Goal: Task Accomplishment & Management: Manage account settings

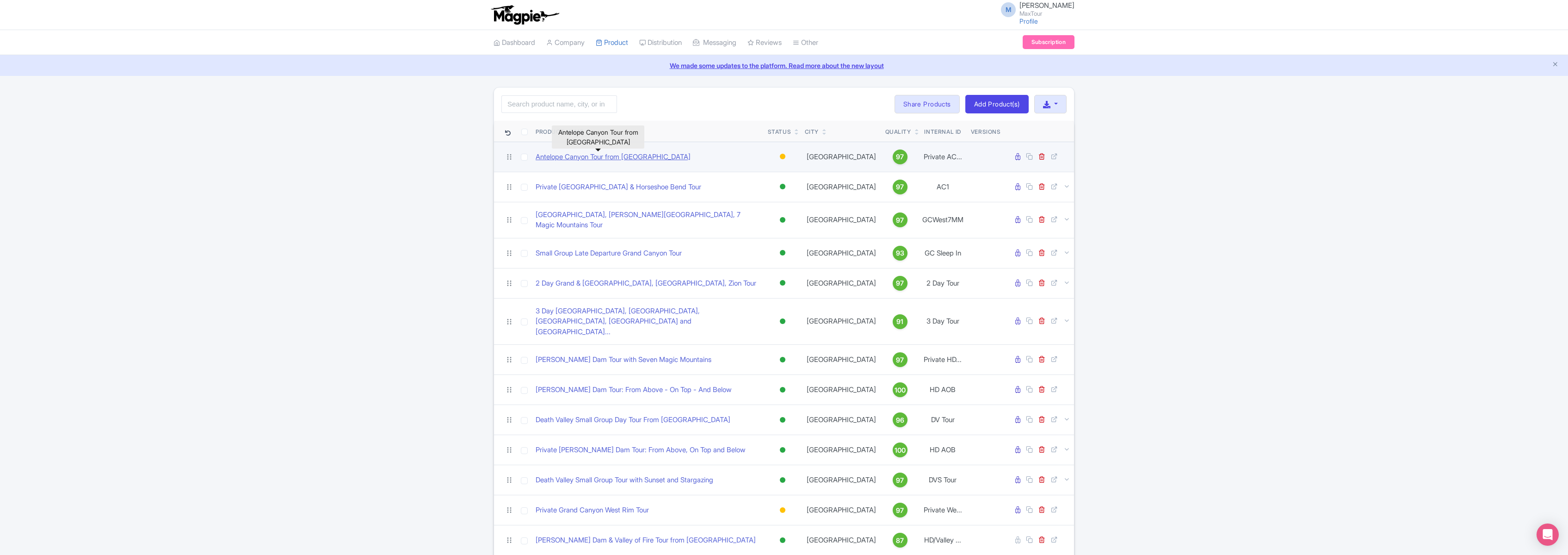
click at [609, 155] on link "Antelope Canyon Tour from [GEOGRAPHIC_DATA]" at bounding box center [612, 156] width 155 height 10
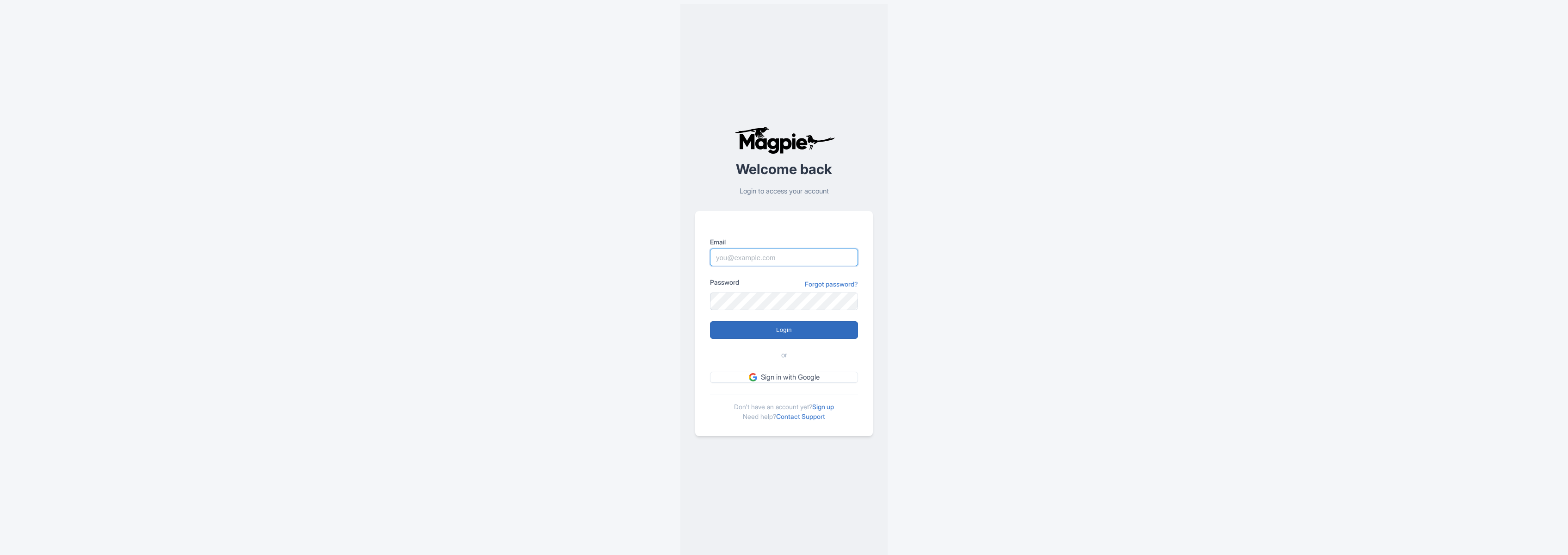
type input "[PERSON_NAME][EMAIL_ADDRESS][DOMAIN_NAME]"
click at [783, 323] on input "Login" at bounding box center [783, 329] width 148 height 18
type input "Logging in..."
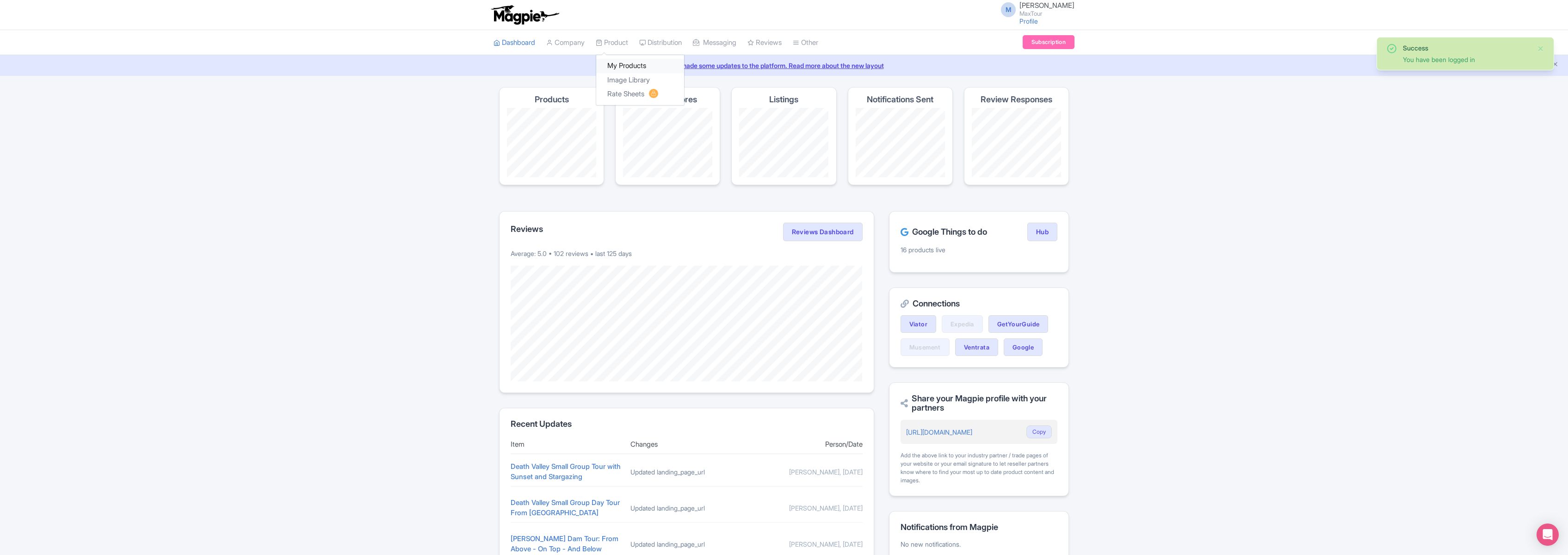
click at [620, 64] on link "My Products" at bounding box center [640, 66] width 88 height 15
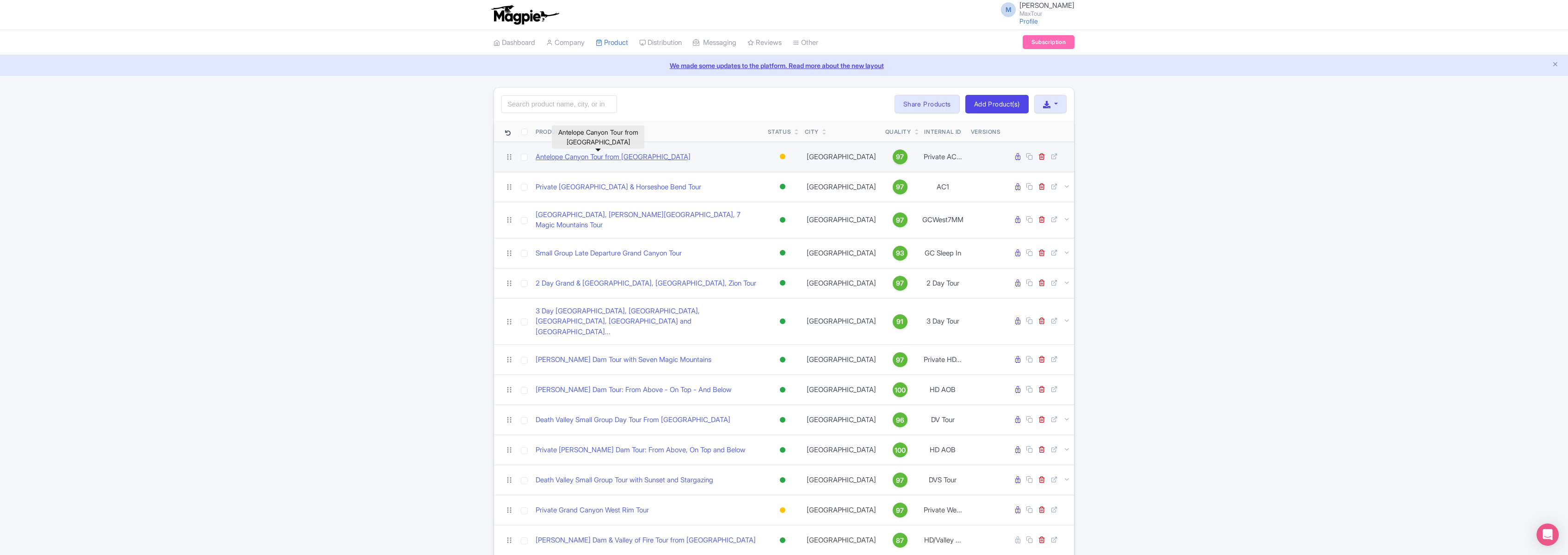
click at [629, 154] on link "Antelope Canyon Tour from Las Vegas" at bounding box center [612, 156] width 155 height 10
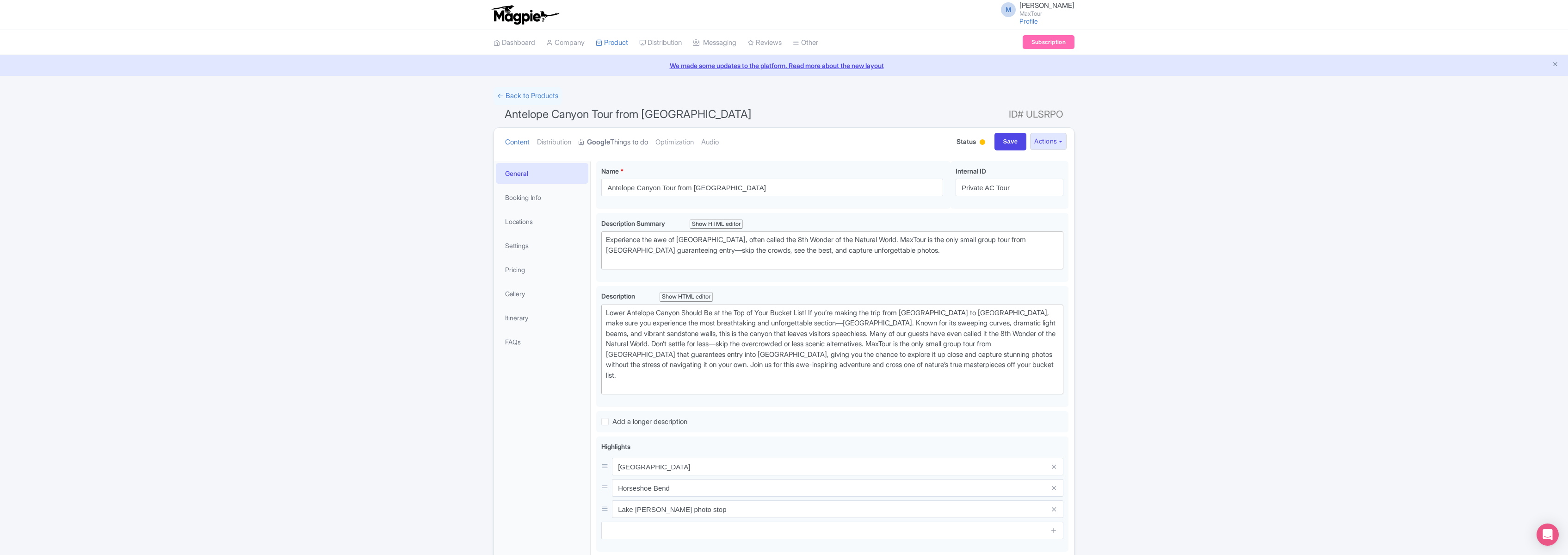
click at [610, 139] on strong "Google" at bounding box center [598, 142] width 23 height 10
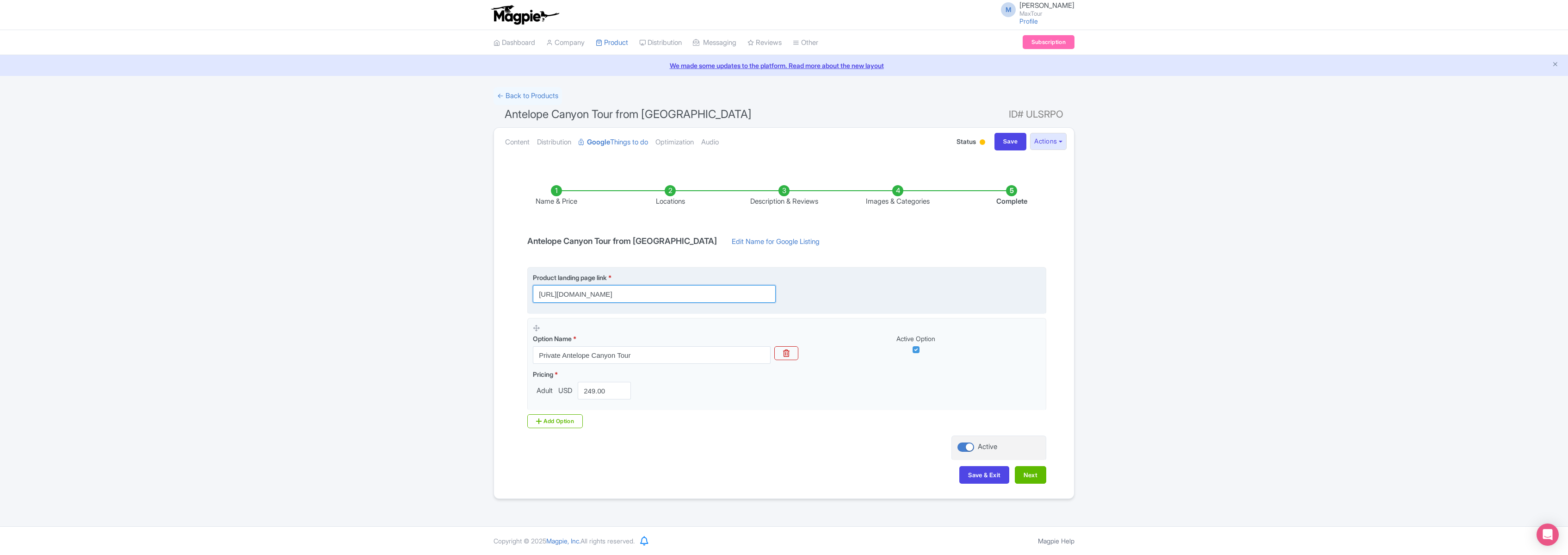
drag, startPoint x: 539, startPoint y: 294, endPoint x: 858, endPoint y: 298, distance: 319.0
click at [858, 298] on div "Product landing page link * https://www.maxtour.co/tours/antelope-canyon-tour-f…" at bounding box center [787, 287] width 508 height 30
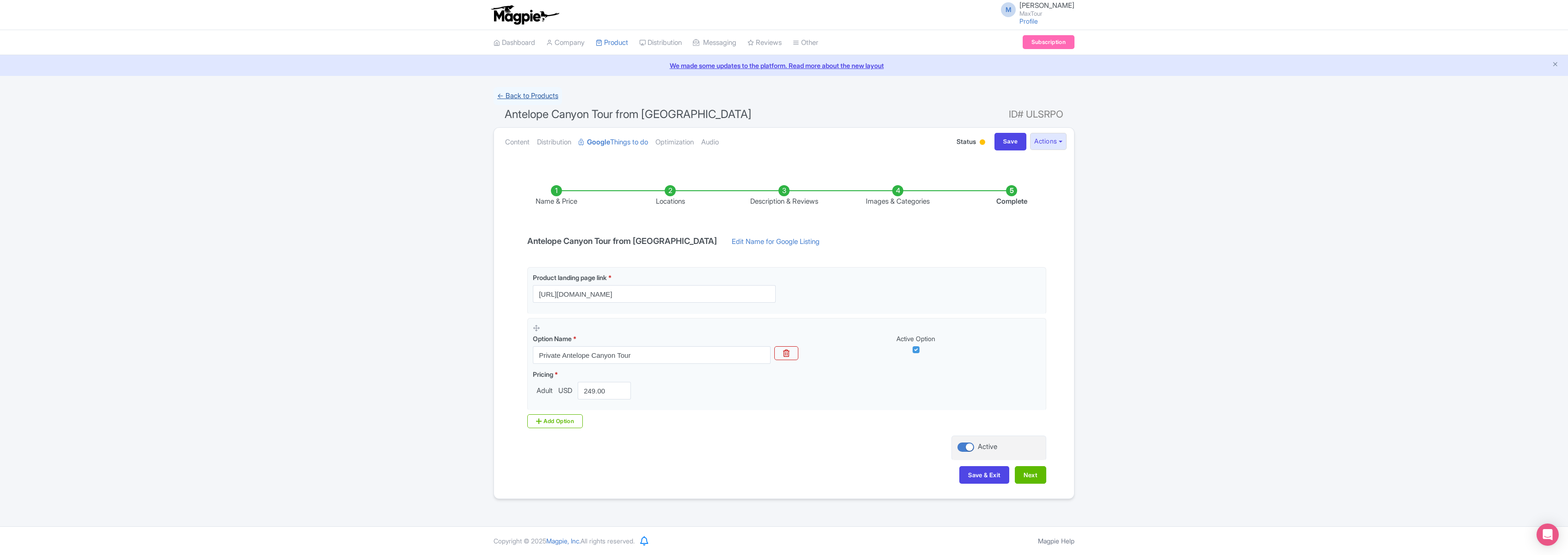
click at [527, 93] on link "← Back to Products" at bounding box center [528, 96] width 68 height 18
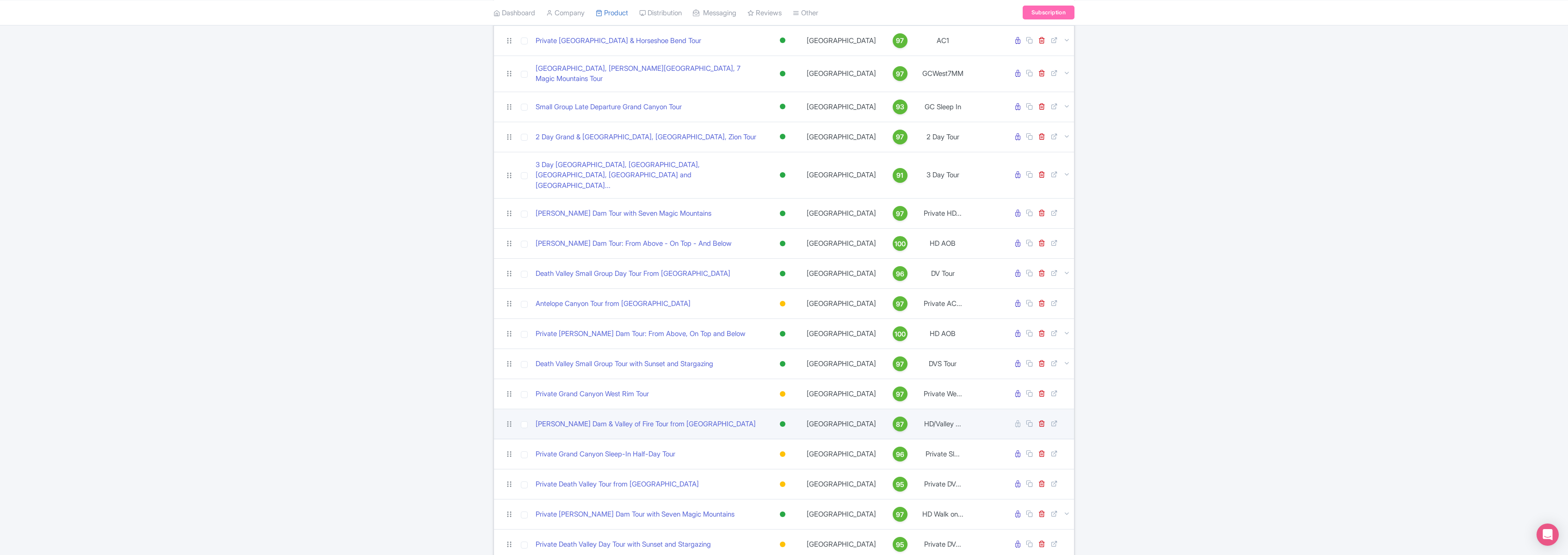
scroll to position [40, 0]
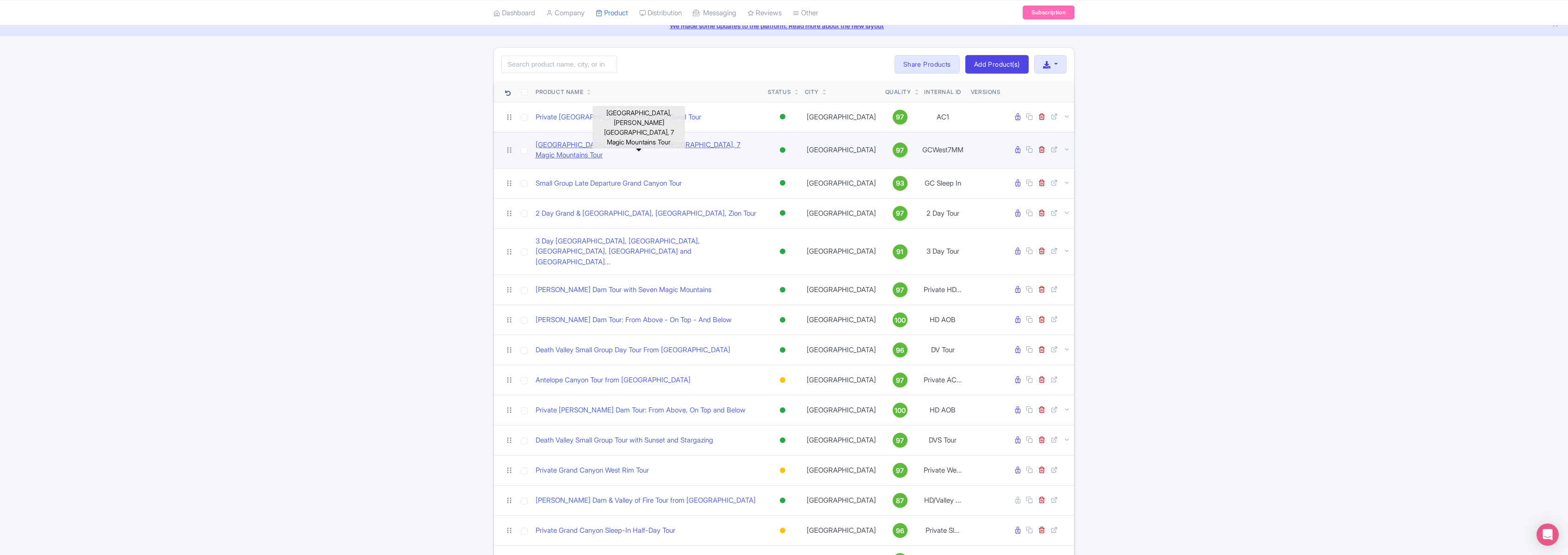
click at [643, 148] on link "[GEOGRAPHIC_DATA], [PERSON_NAME][GEOGRAPHIC_DATA], 7 Magic Mountains Tour" at bounding box center [647, 150] width 225 height 21
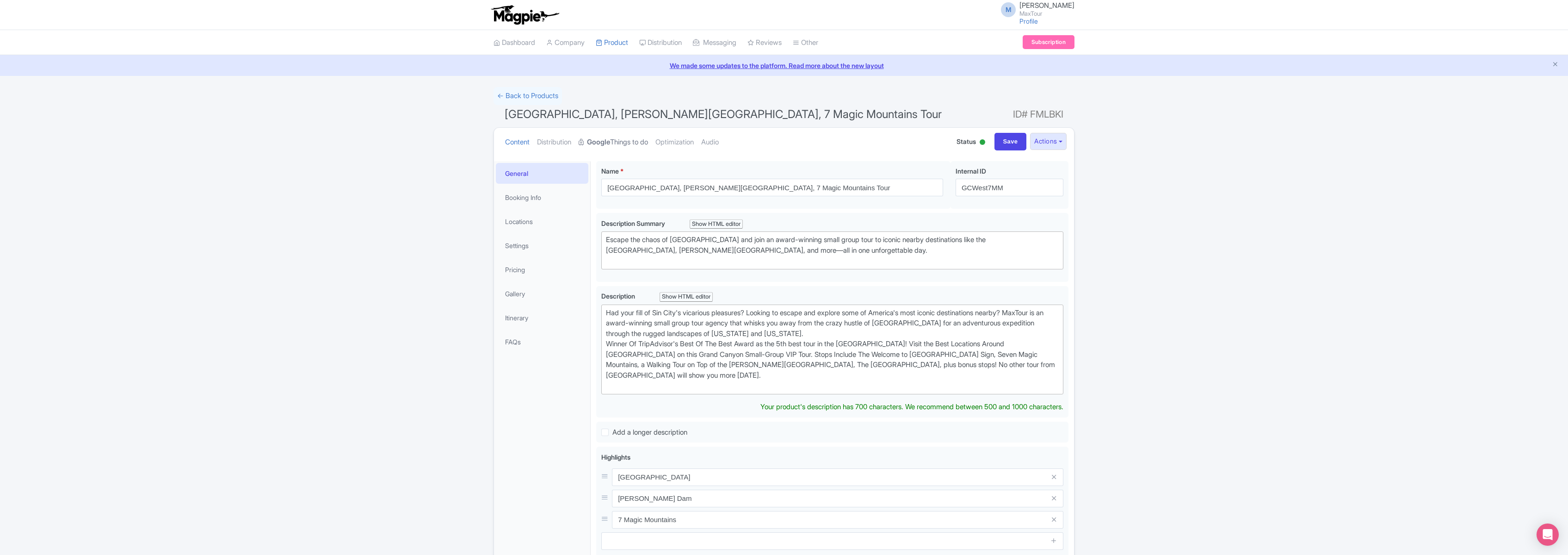
click at [619, 140] on link "Google Things to do" at bounding box center [613, 142] width 69 height 29
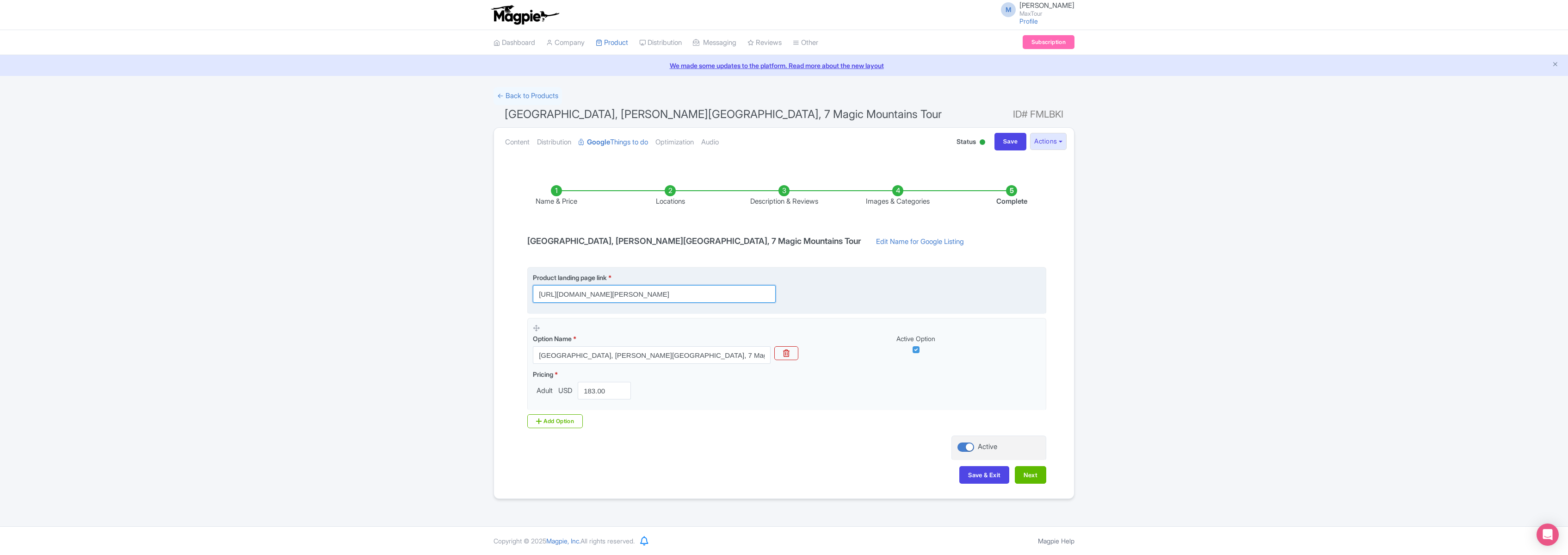
scroll to position [0, 200]
drag, startPoint x: 539, startPoint y: 294, endPoint x: 858, endPoint y: 295, distance: 319.0
click at [858, 295] on div "Product landing page link * https://www.maxtour.co/tours/grand-canyon-west-hoov…" at bounding box center [787, 287] width 508 height 30
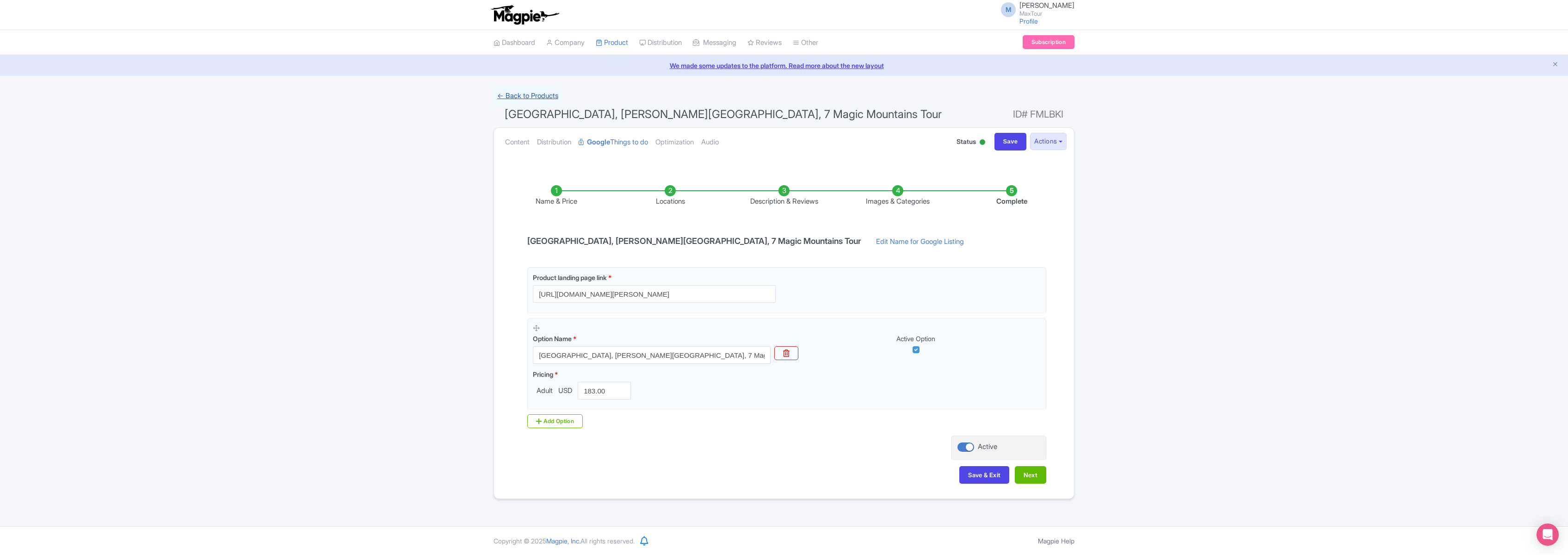
scroll to position [0, 0]
click at [535, 94] on link "← Back to Products" at bounding box center [528, 96] width 68 height 18
